Goal: Information Seeking & Learning: Learn about a topic

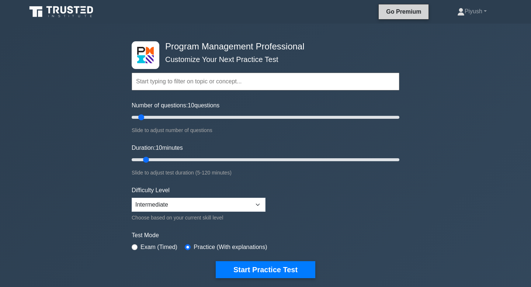
click at [382, 14] on link "Go Premium" at bounding box center [404, 11] width 44 height 9
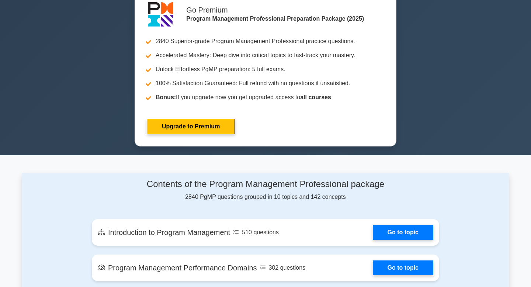
scroll to position [325, 0]
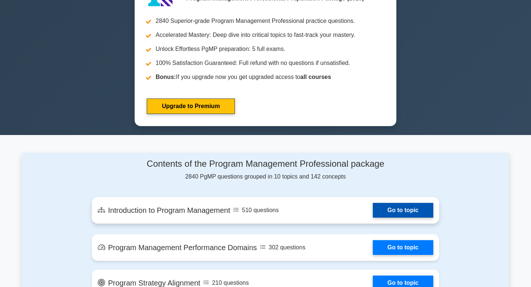
click at [397, 214] on link "Go to topic" at bounding box center [403, 210] width 61 height 15
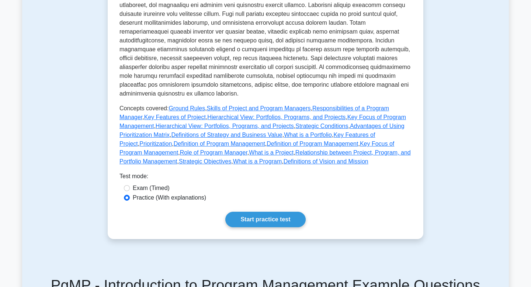
scroll to position [282, 0]
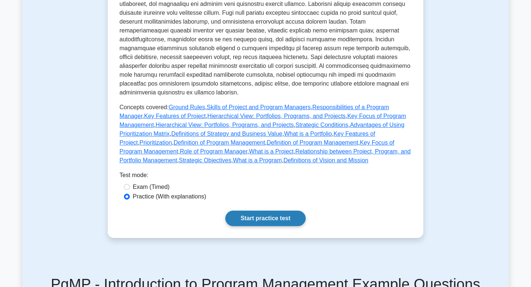
click at [273, 211] on link "Start practice test" at bounding box center [265, 219] width 80 height 16
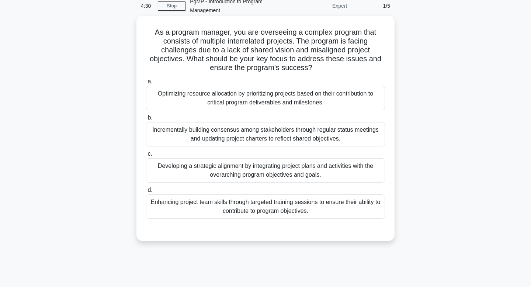
scroll to position [33, 0]
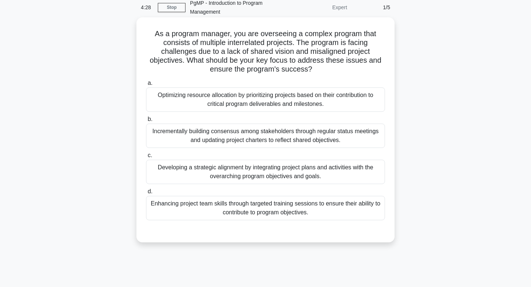
click at [269, 174] on div "Developing a strategic alignment by integrating project plans and activities wi…" at bounding box center [265, 172] width 239 height 24
click at [146, 158] on input "c. Developing a strategic alignment by integrating project plans and activities…" at bounding box center [146, 155] width 0 height 5
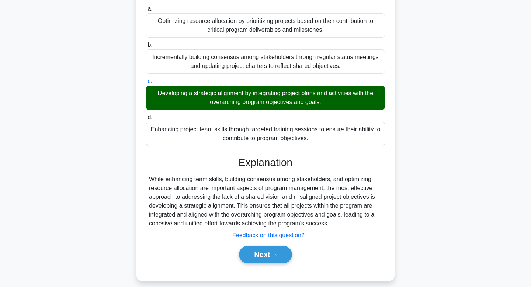
scroll to position [115, 0]
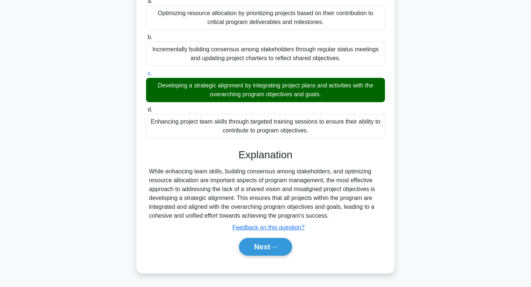
click at [261, 226] on u "Feedback on this question?" at bounding box center [269, 227] width 72 height 6
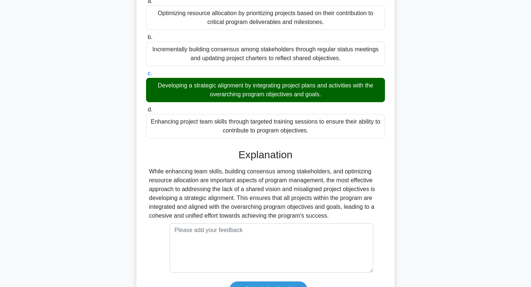
click at [270, 197] on div "While enhancing team skills, building consensus among stakeholders, and optimiz…" at bounding box center [265, 193] width 233 height 53
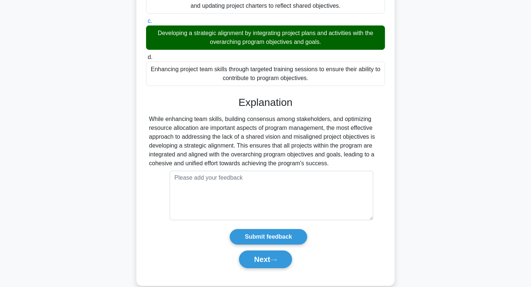
scroll to position [180, 0]
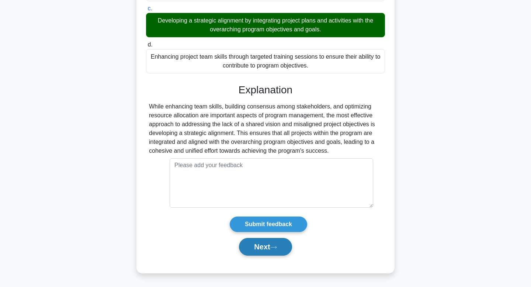
click at [263, 250] on button "Next" at bounding box center [265, 247] width 53 height 18
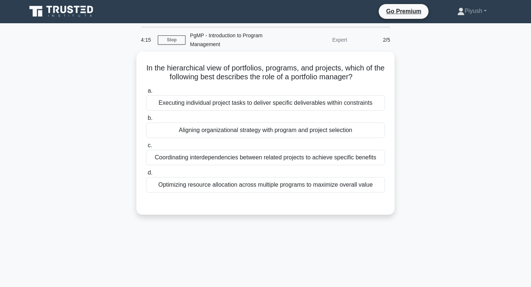
scroll to position [0, 0]
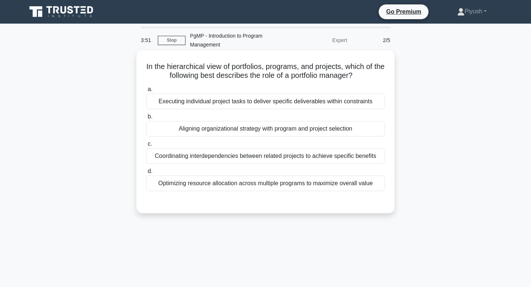
click at [277, 183] on div "Optimizing resource allocation across multiple programs to maximize overall val…" at bounding box center [265, 184] width 239 height 16
click at [146, 174] on input "d. Optimizing resource allocation across multiple programs to maximize overall …" at bounding box center [146, 171] width 0 height 5
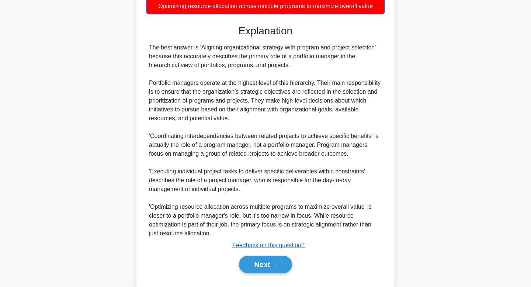
scroll to position [195, 0]
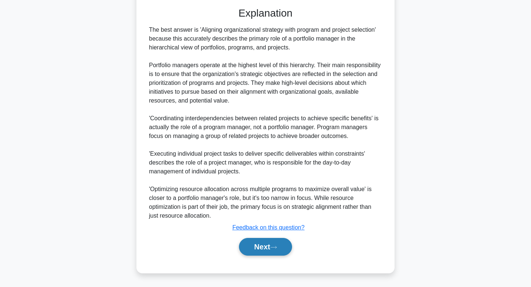
click at [267, 242] on button "Next" at bounding box center [265, 247] width 53 height 18
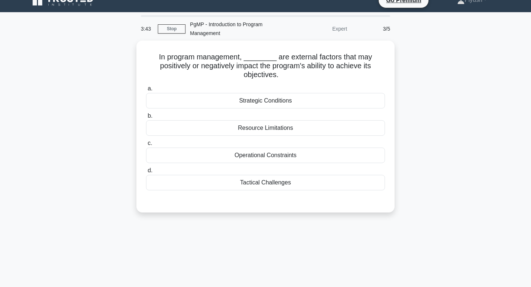
scroll to position [11, 0]
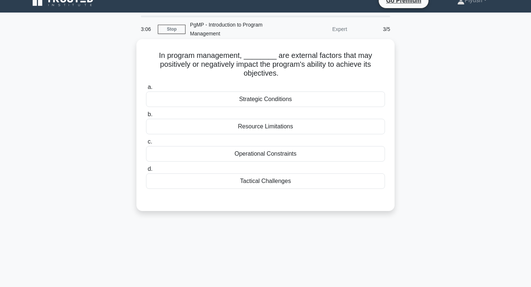
click at [287, 100] on div "Strategic Conditions" at bounding box center [265, 100] width 239 height 16
click at [146, 90] on input "a. Strategic Conditions" at bounding box center [146, 87] width 0 height 5
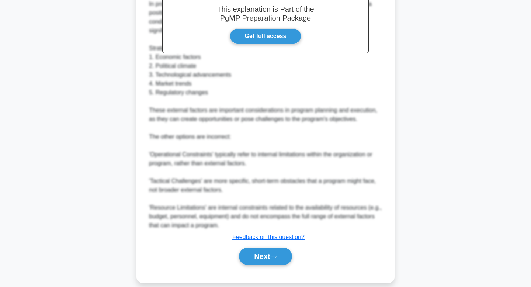
scroll to position [256, 0]
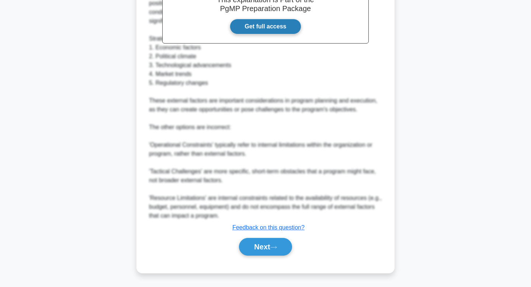
click at [266, 26] on link "Get full access" at bounding box center [266, 27] width 72 height 16
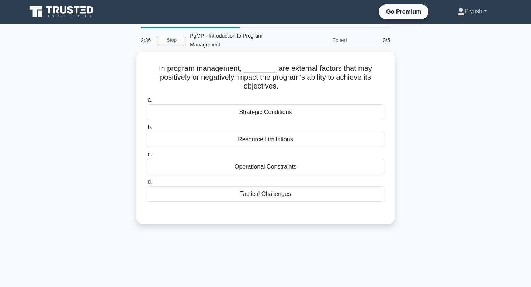
click at [486, 13] on link "Piyush" at bounding box center [472, 11] width 65 height 15
click at [405, 11] on link "Go Premium" at bounding box center [404, 11] width 44 height 9
